Goal: Check status: Check status

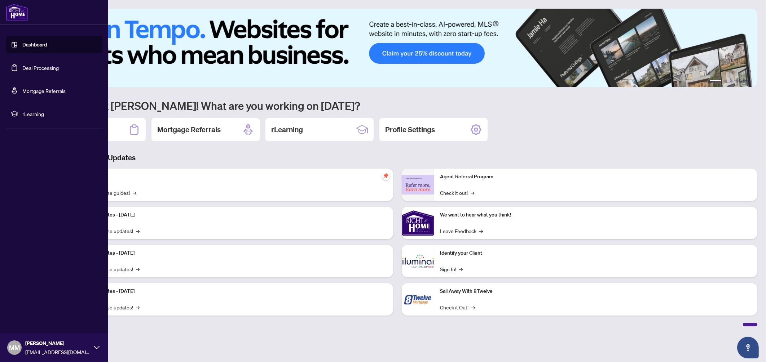
click at [22, 65] on link "Deal Processing" at bounding box center [40, 68] width 36 height 6
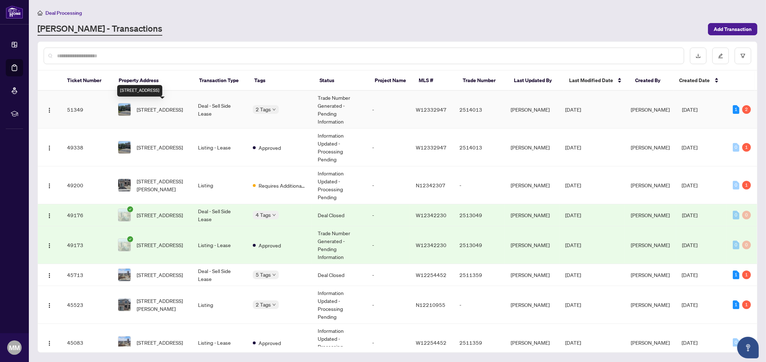
click at [160, 107] on span "[STREET_ADDRESS]" at bounding box center [160, 110] width 46 height 8
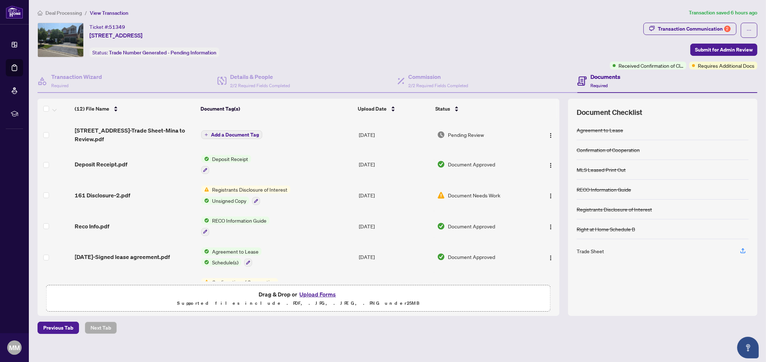
scroll to position [45, 0]
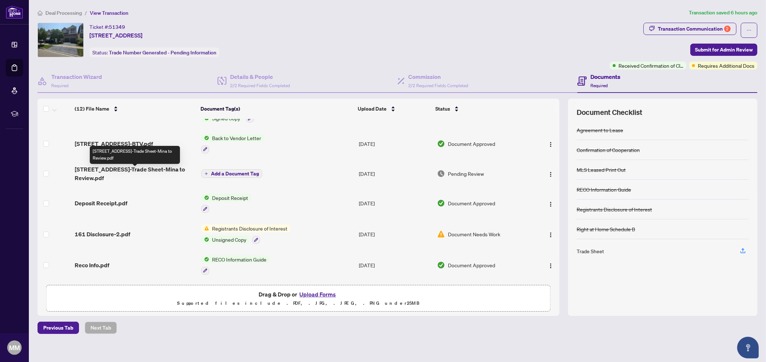
click at [159, 171] on span "[STREET_ADDRESS]-Trade Sheet-Mina to Review.pdf" at bounding box center [135, 173] width 120 height 17
